Goal: Find specific page/section: Find specific page/section

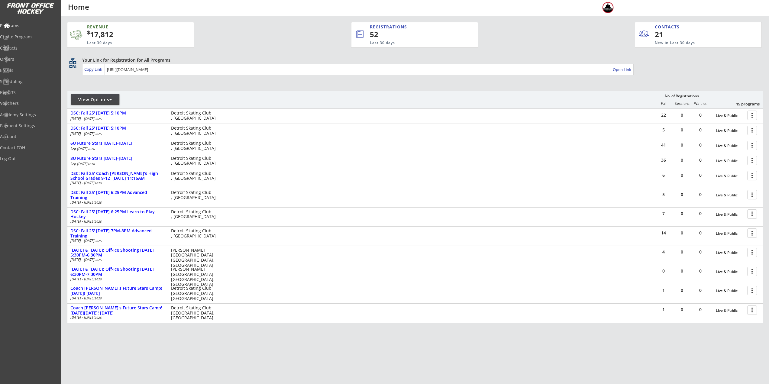
click at [110, 101] on div at bounding box center [110, 100] width 3 height 4
select select ""Upcoming Programs""
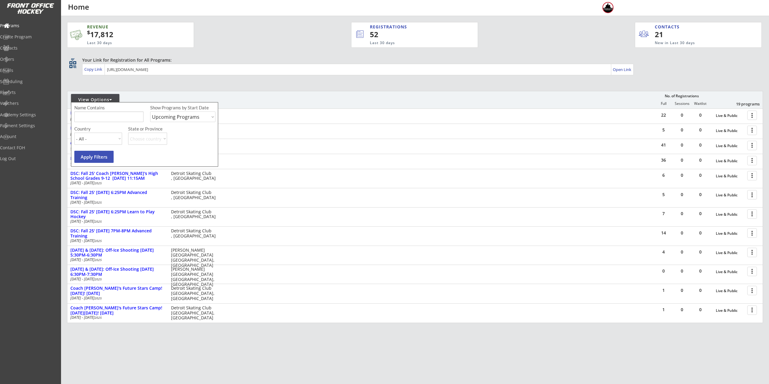
click at [115, 119] on input "input" at bounding box center [108, 117] width 69 height 11
type input "private"
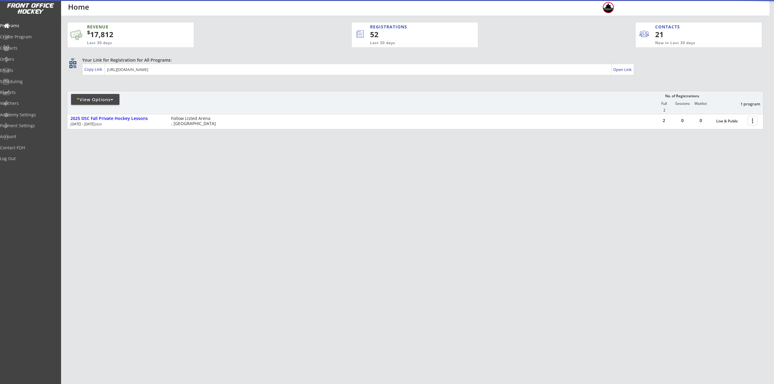
click at [414, 84] on div "REVENUE $ 17,812 Last 30 days REGISTRATIONS 52 Last 30 days CONTACTS 21 New in …" at bounding box center [415, 104] width 696 height 177
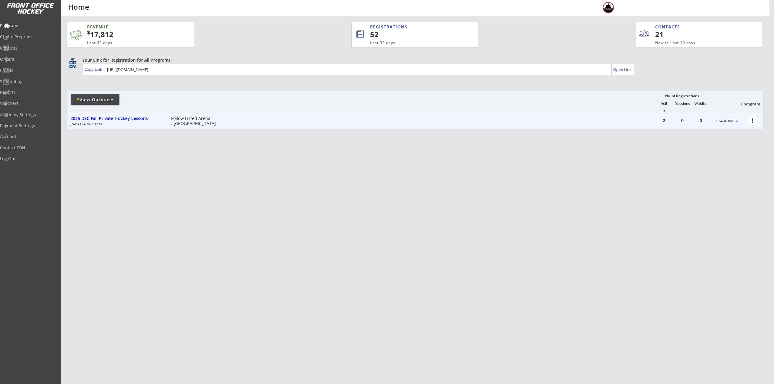
drag, startPoint x: 754, startPoint y: 118, endPoint x: 752, endPoint y: 126, distance: 8.9
click at [754, 118] on div at bounding box center [753, 120] width 11 height 11
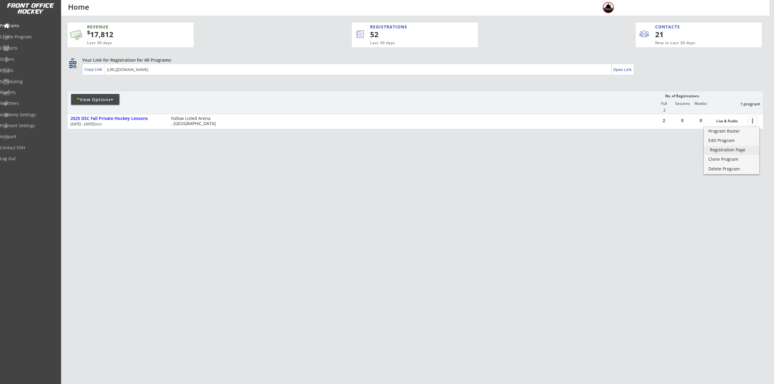
click at [732, 146] on link "Registration Page" at bounding box center [731, 150] width 55 height 9
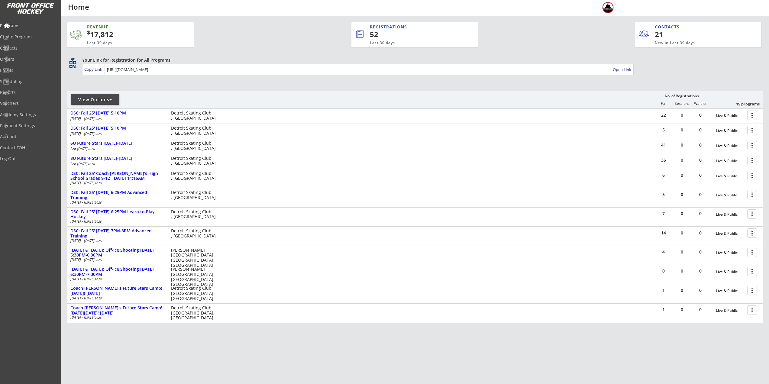
click at [94, 106] on div at bounding box center [138, 102] width 142 height 11
drag, startPoint x: 94, startPoint y: 107, endPoint x: 95, endPoint y: 101, distance: 5.8
click at [94, 107] on div at bounding box center [138, 102] width 142 height 11
click at [95, 101] on div "View Options" at bounding box center [95, 100] width 48 height 6
select select ""Upcoming Programs""
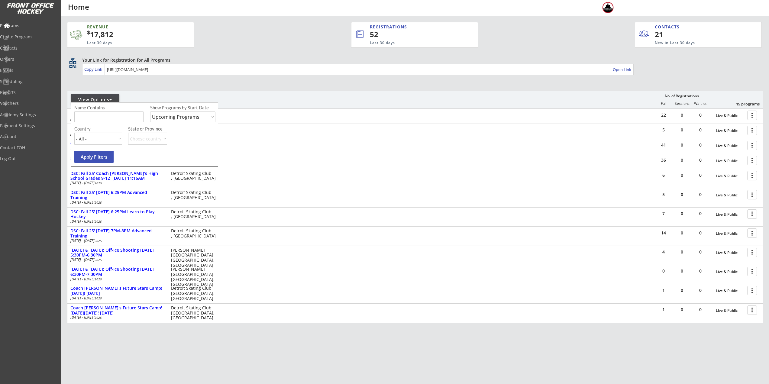
click at [99, 119] on input "input" at bounding box center [108, 117] width 69 height 11
type input "walk"
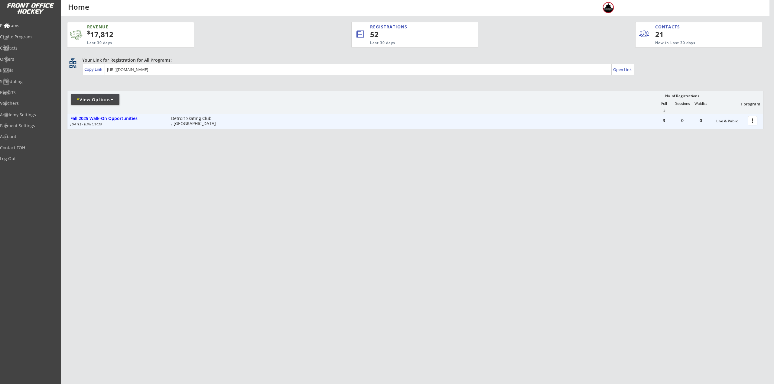
click at [754, 124] on div at bounding box center [753, 120] width 11 height 11
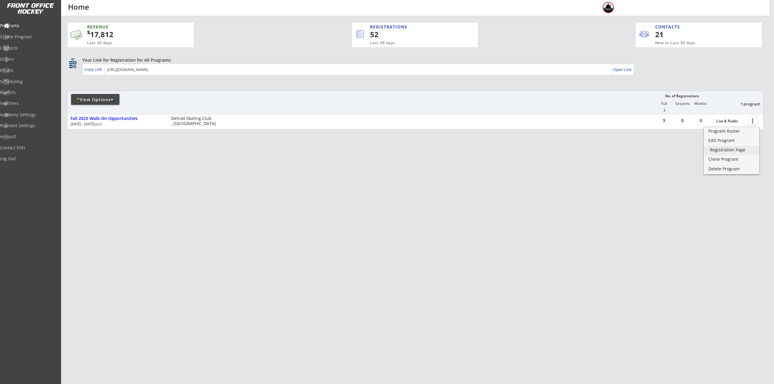
click at [739, 149] on div "Registration Page" at bounding box center [731, 150] width 43 height 4
